Goal: Information Seeking & Learning: Learn about a topic

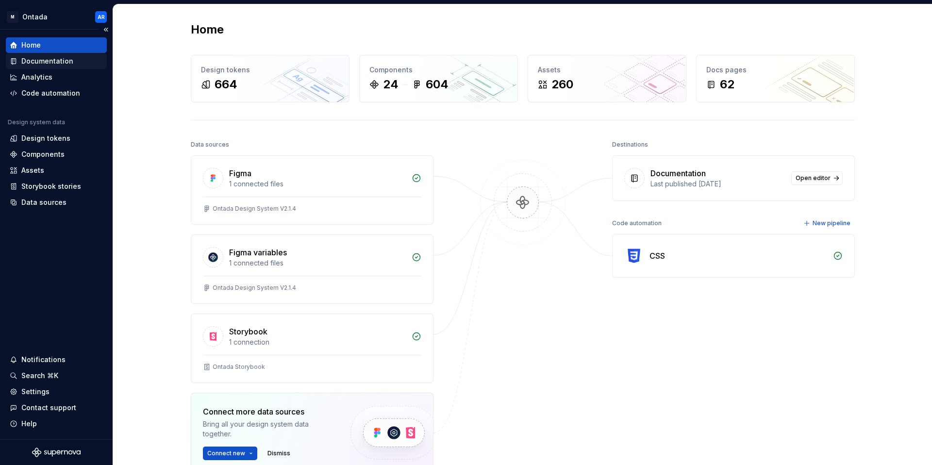
click at [51, 60] on div "Documentation" at bounding box center [47, 61] width 52 height 10
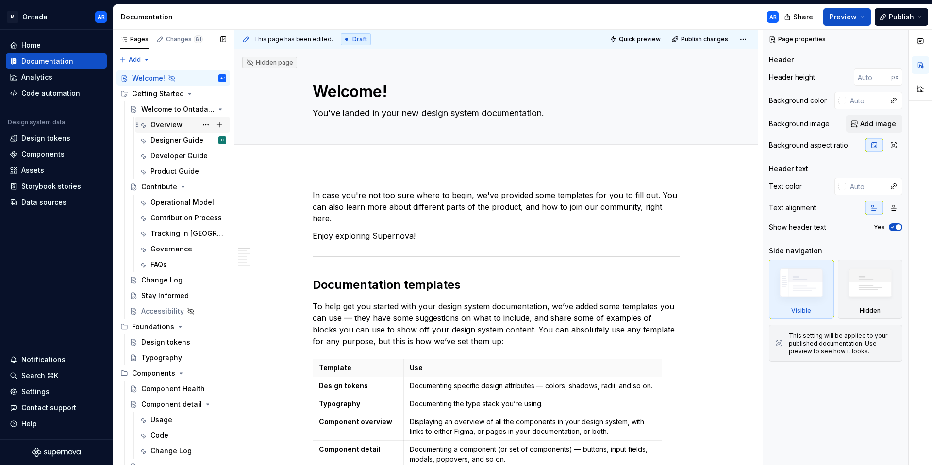
click at [178, 124] on div "Overview" at bounding box center [167, 125] width 32 height 10
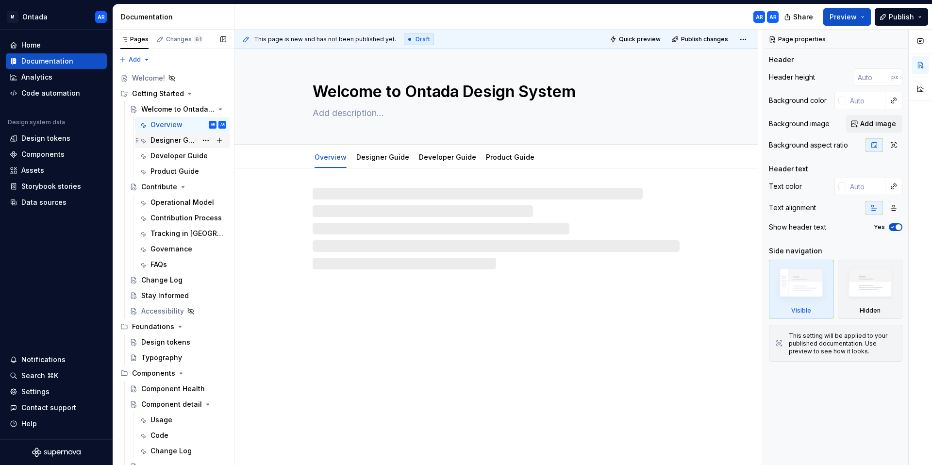
click at [174, 139] on div "Designer Guide" at bounding box center [174, 140] width 47 height 10
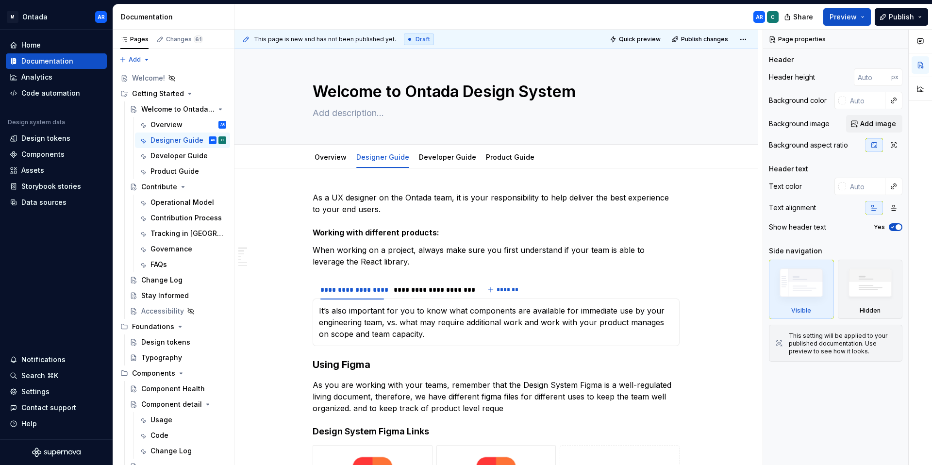
type textarea "*"
